Goal: Task Accomplishment & Management: Manage account settings

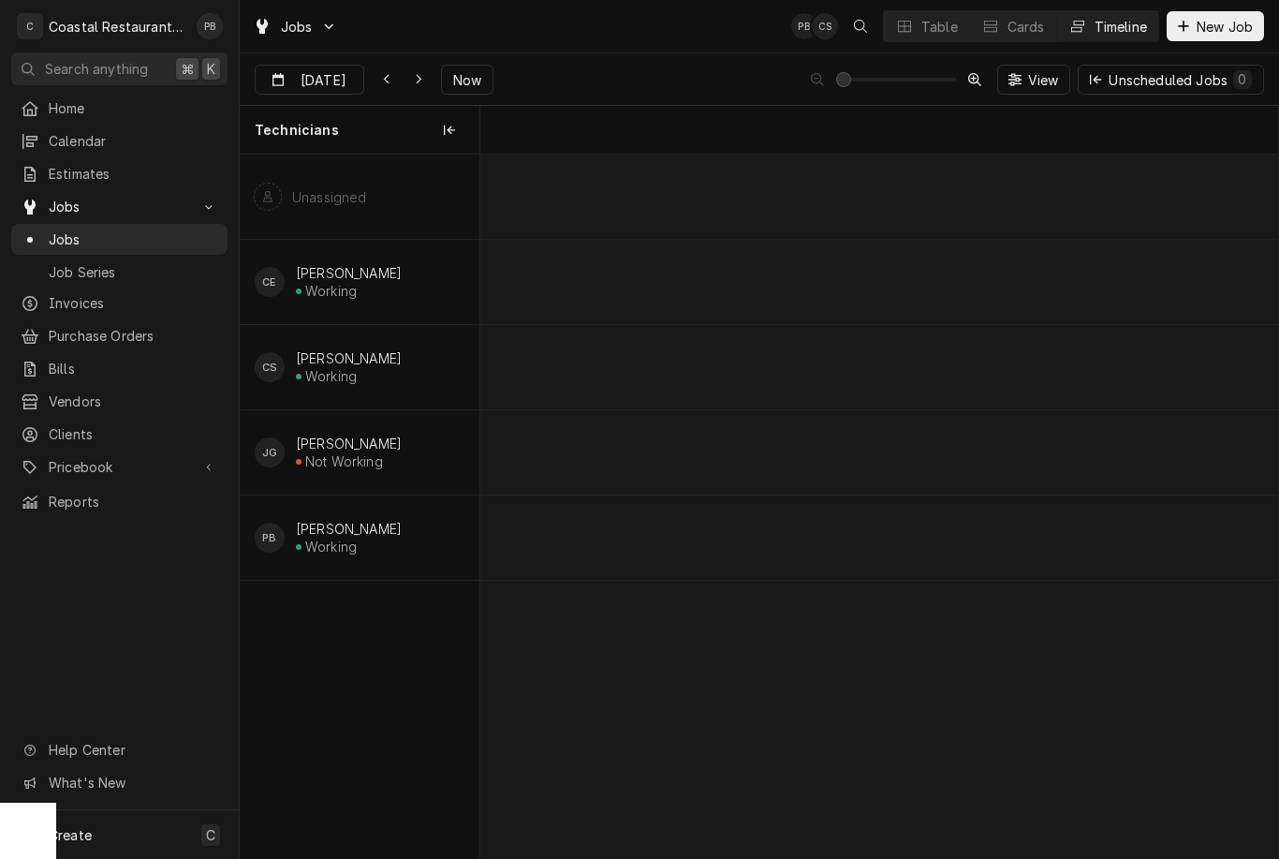
scroll to position [0, 15685]
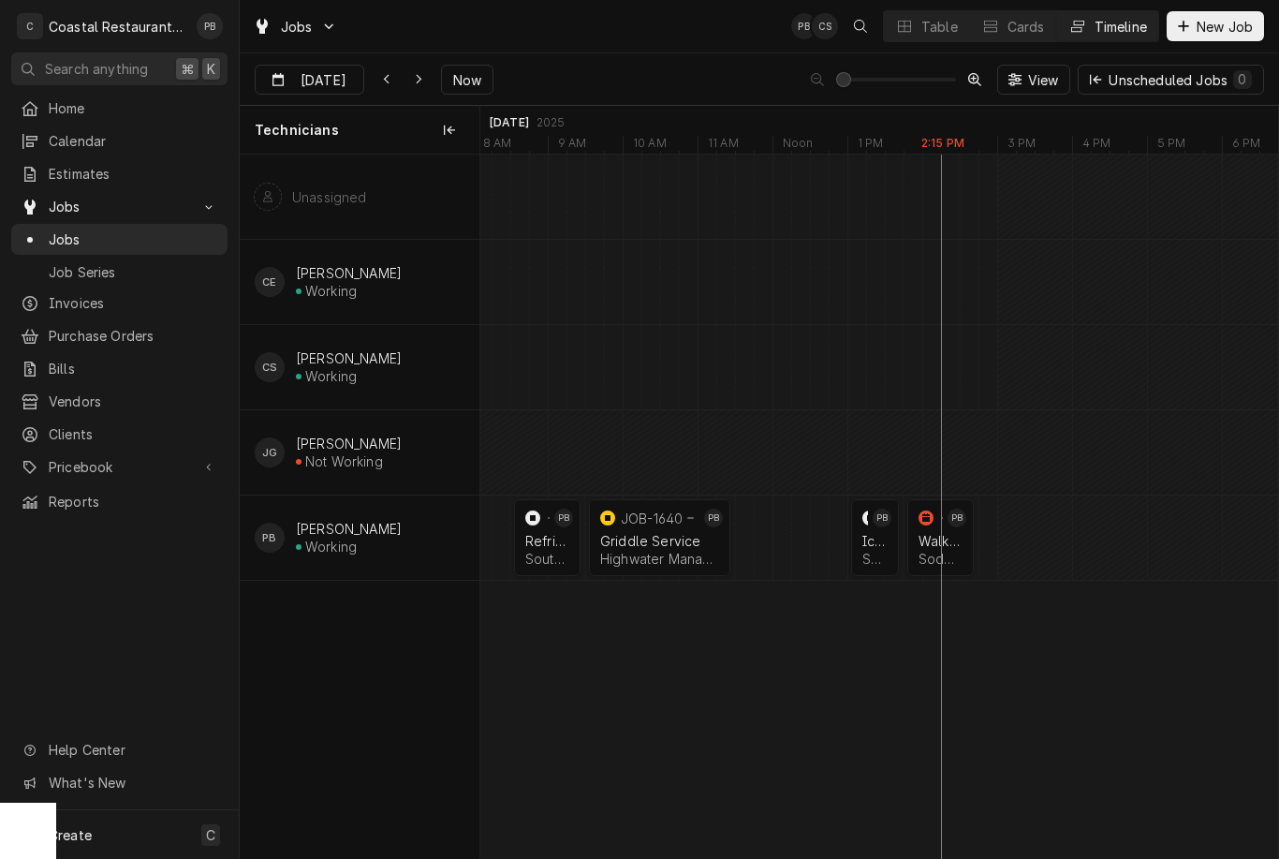
click at [938, 535] on div "Walk In Cooler" at bounding box center [941, 541] width 44 height 16
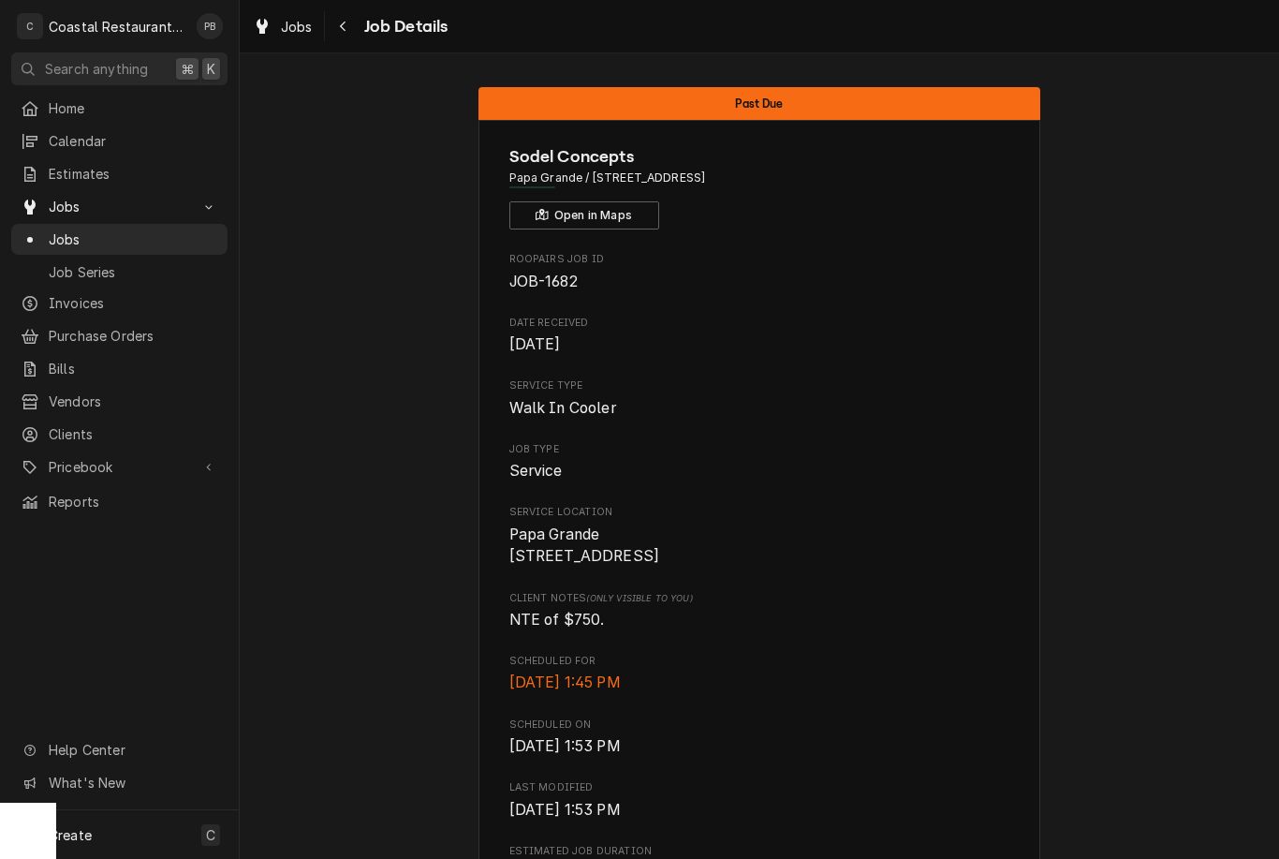
click at [296, 28] on span "Jobs" at bounding box center [297, 27] width 32 height 20
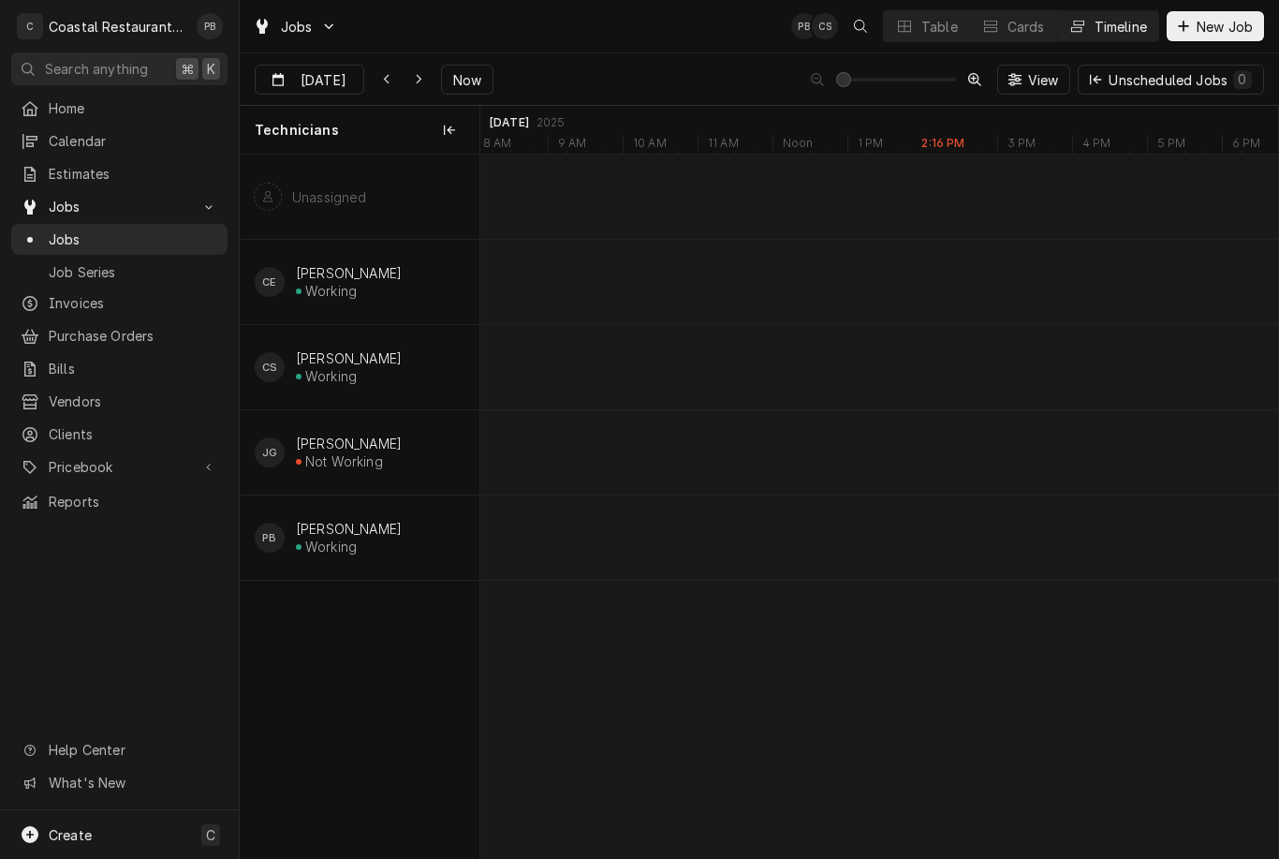
scroll to position [0, 15797]
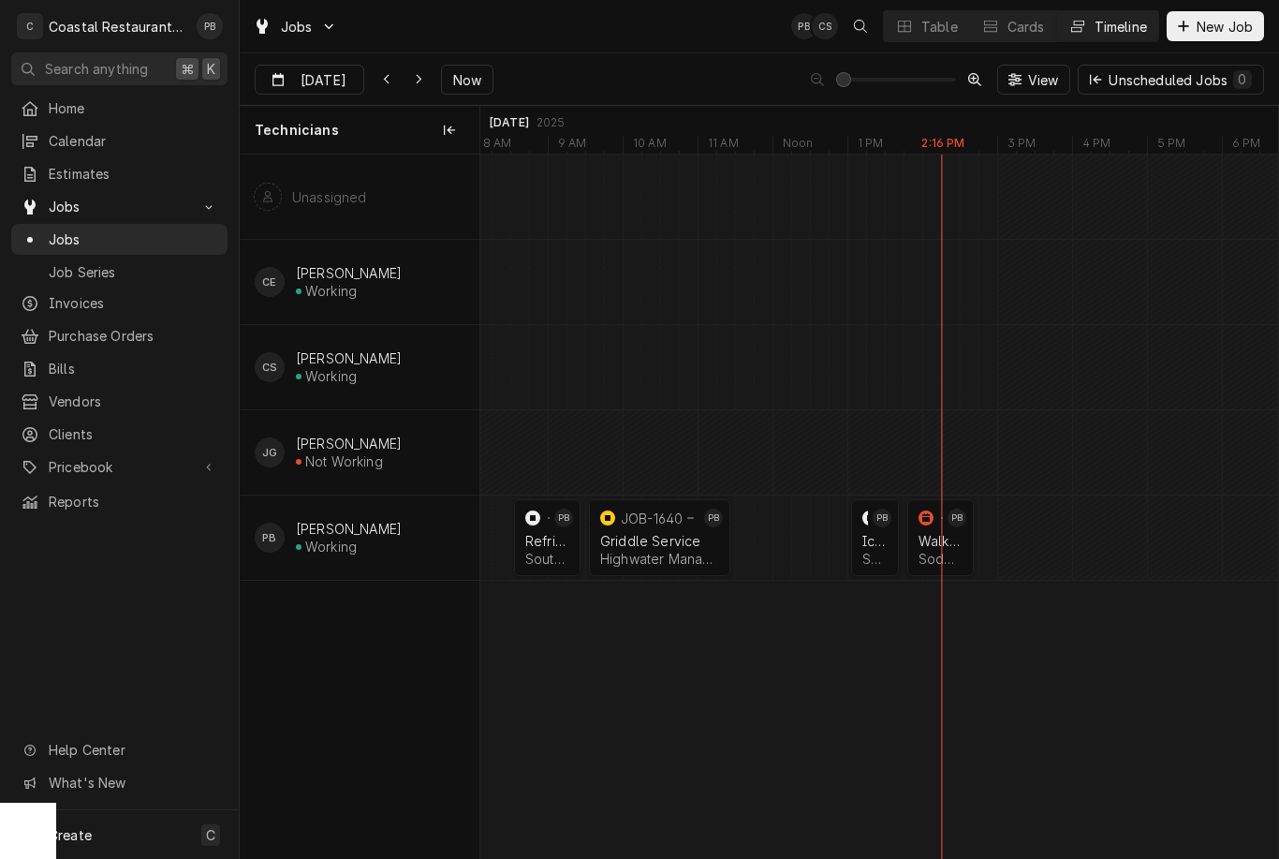
click at [421, 78] on icon "Dynamic Content Wrapper" at bounding box center [419, 79] width 8 height 13
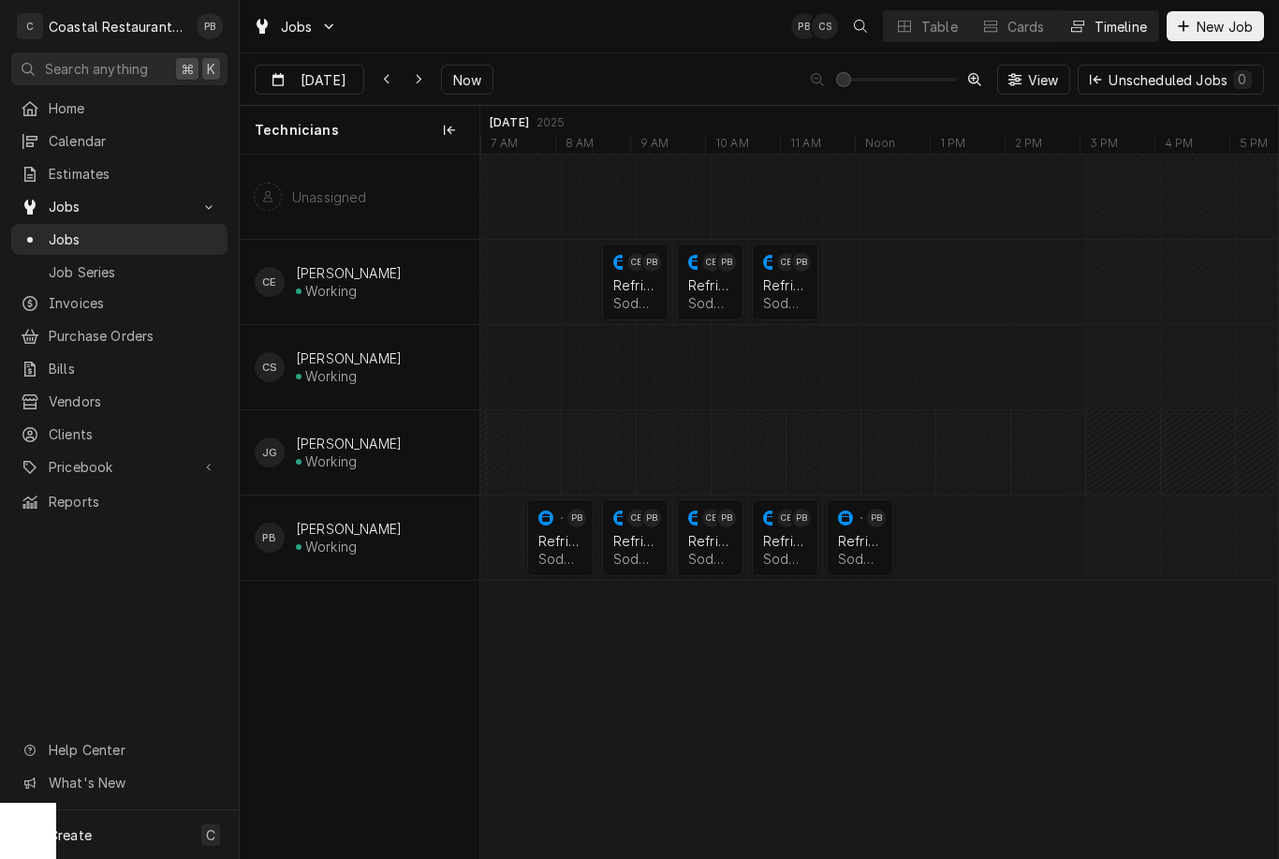
scroll to position [0, 0]
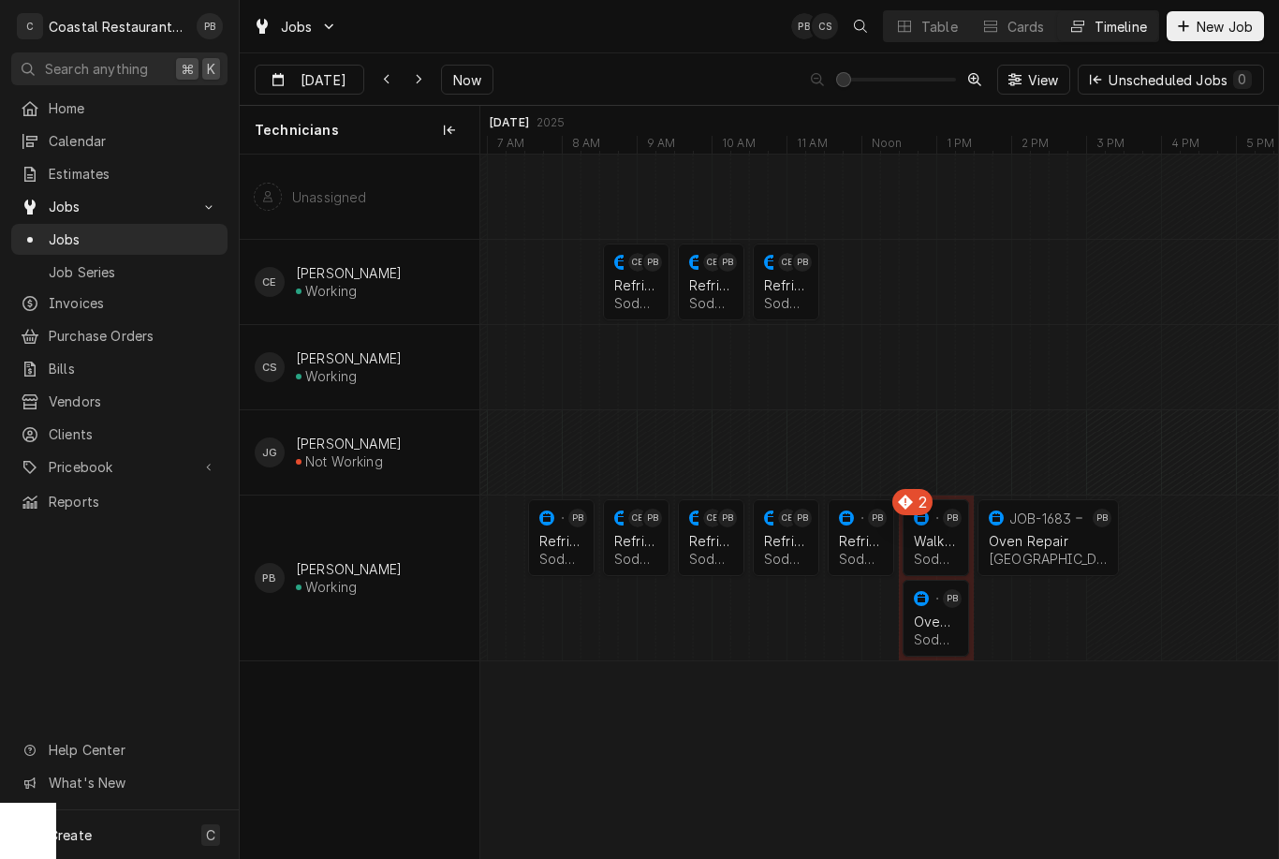
click at [406, 74] on button "Dynamic Content Wrapper" at bounding box center [419, 80] width 30 height 30
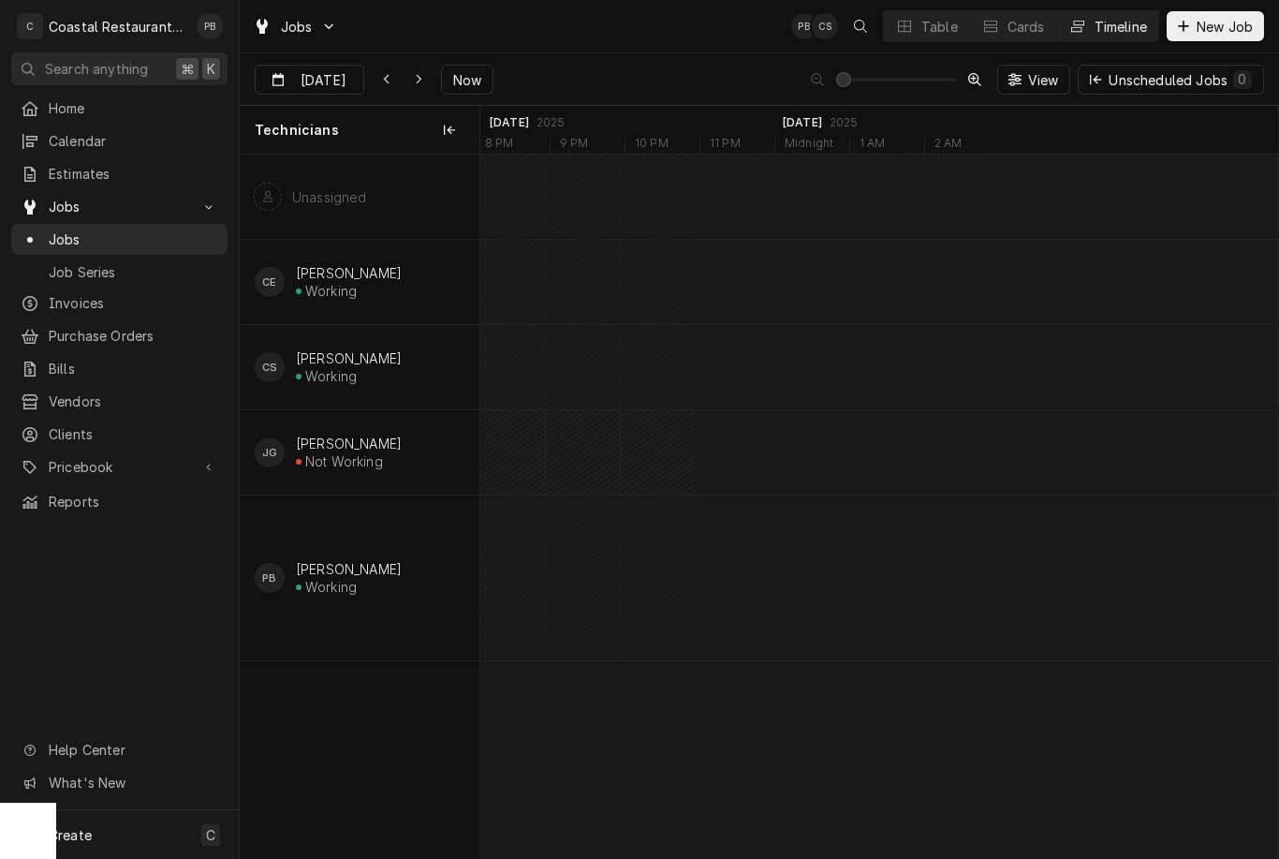
scroll to position [0, 18922]
click at [471, 78] on span "Now" at bounding box center [468, 80] width 36 height 20
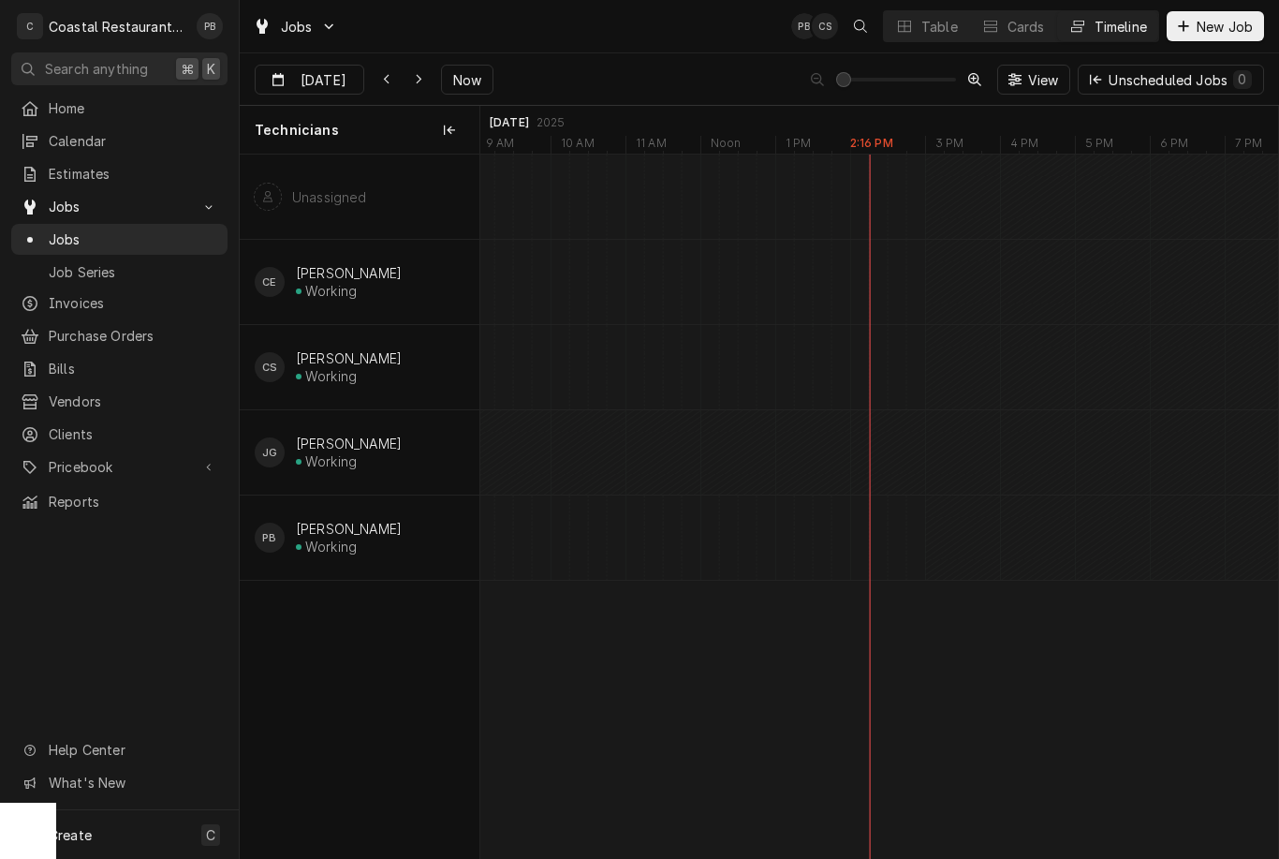
type input "Sep 23"
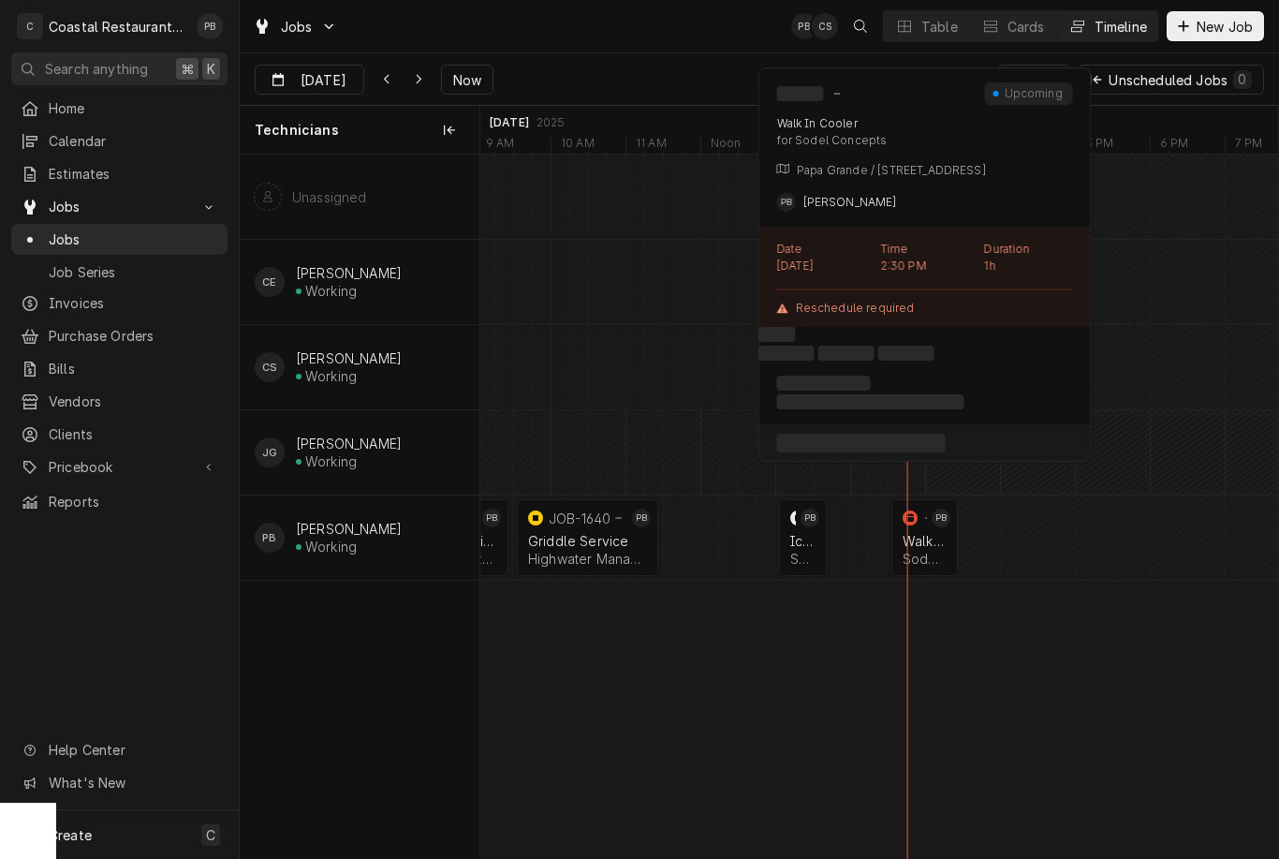
click at [938, 541] on div "normal" at bounding box center [947, 537] width 22 height 77
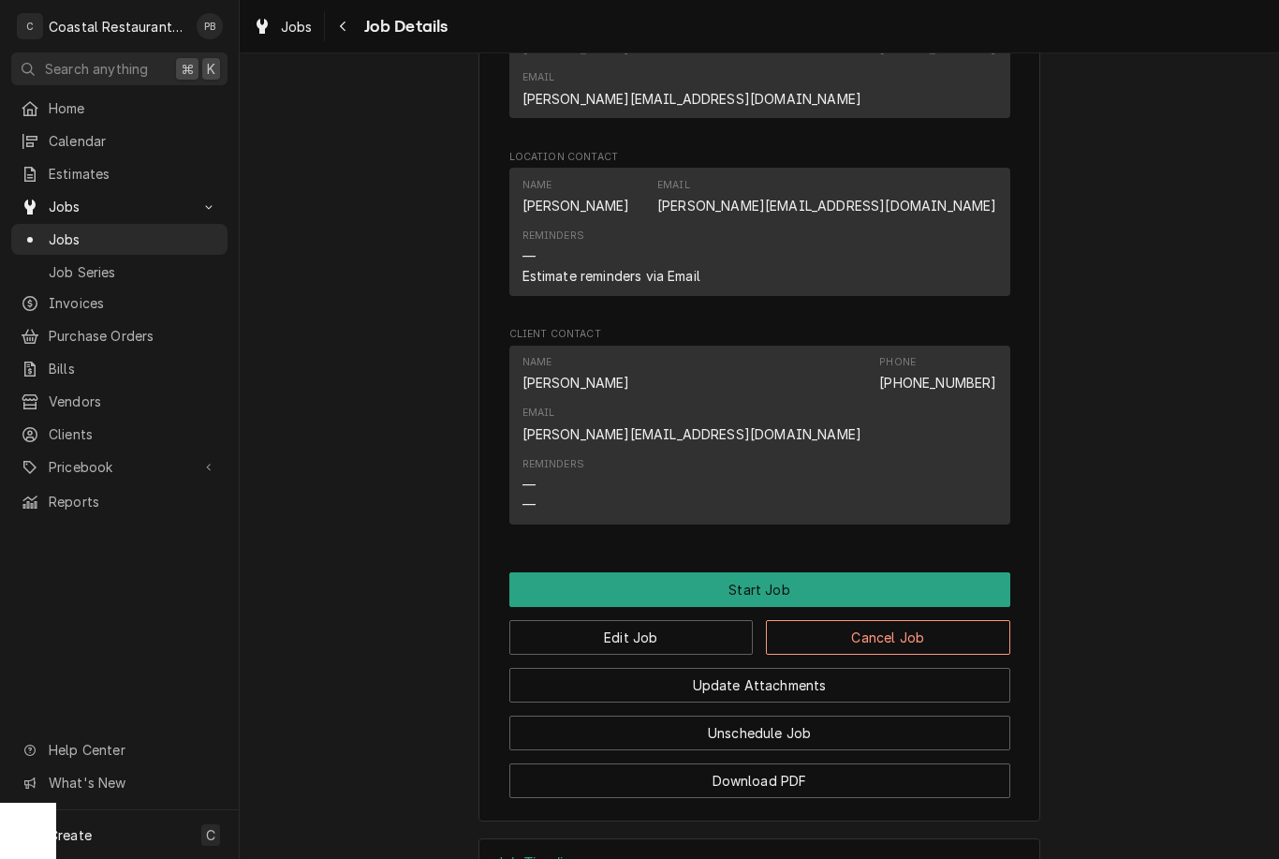
scroll to position [1375, 0]
click at [793, 573] on button "Start Job" at bounding box center [759, 590] width 501 height 35
